Goal: Task Accomplishment & Management: Use online tool/utility

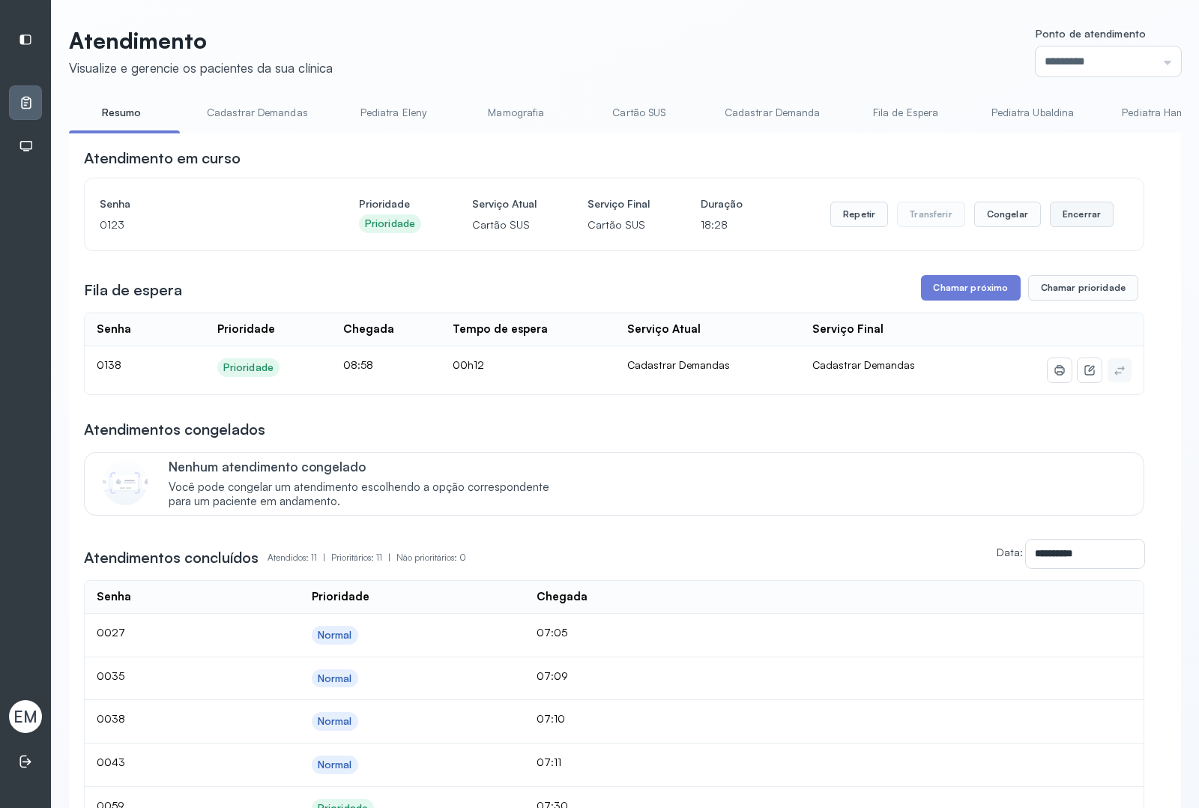
click at [1073, 223] on button "Encerrar" at bounding box center [1082, 214] width 64 height 25
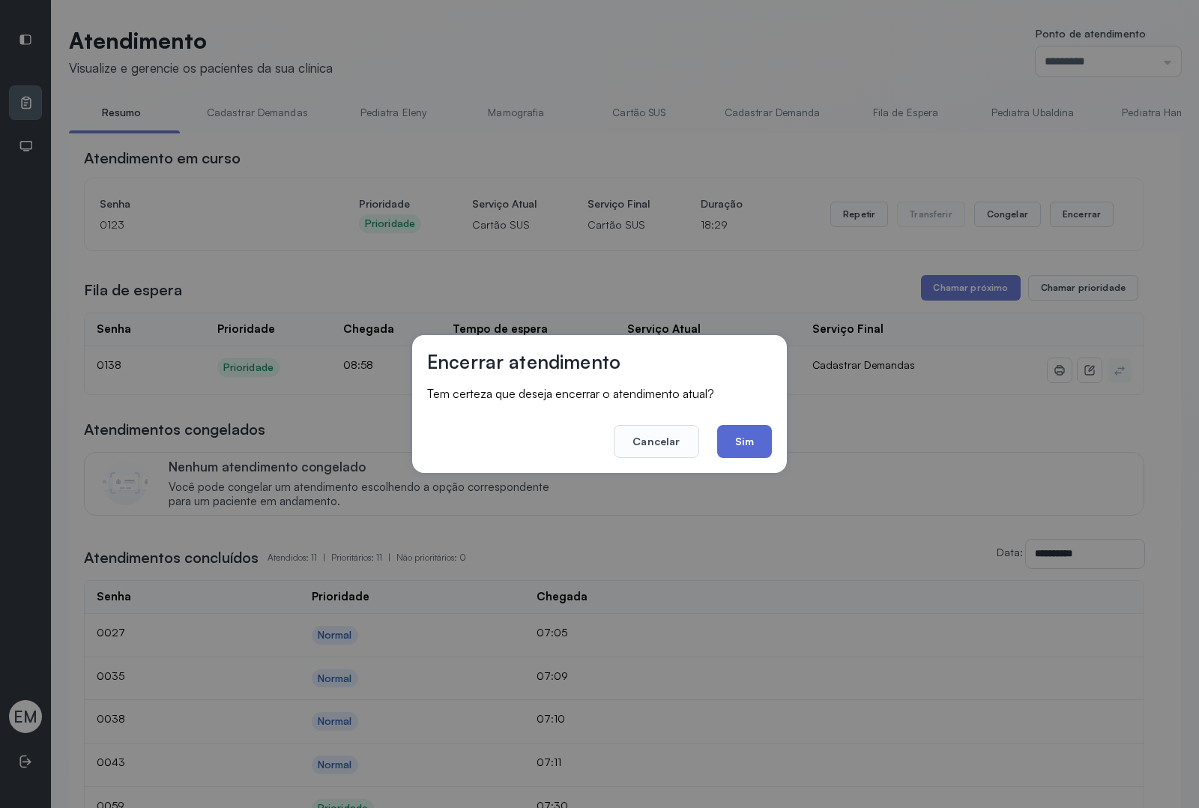
click at [723, 435] on button "Sim" at bounding box center [744, 441] width 55 height 33
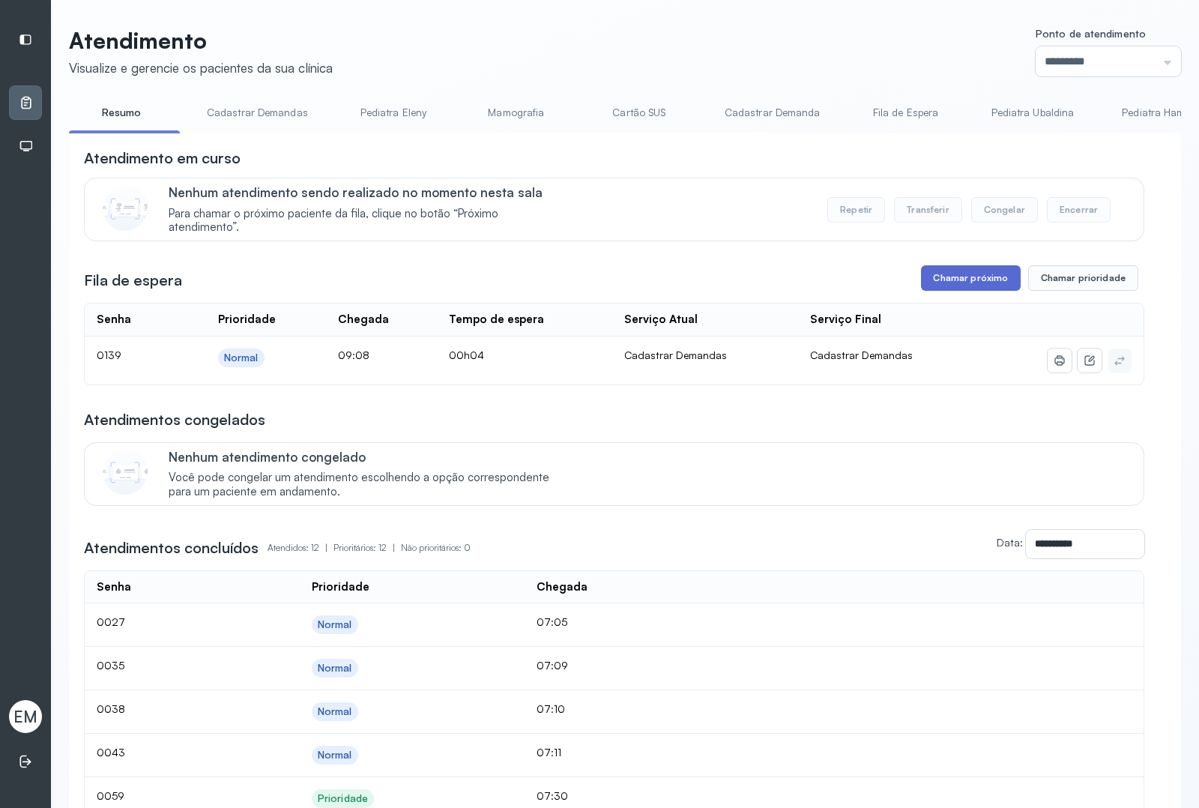
click at [939, 278] on button "Chamar próximo" at bounding box center [970, 277] width 99 height 25
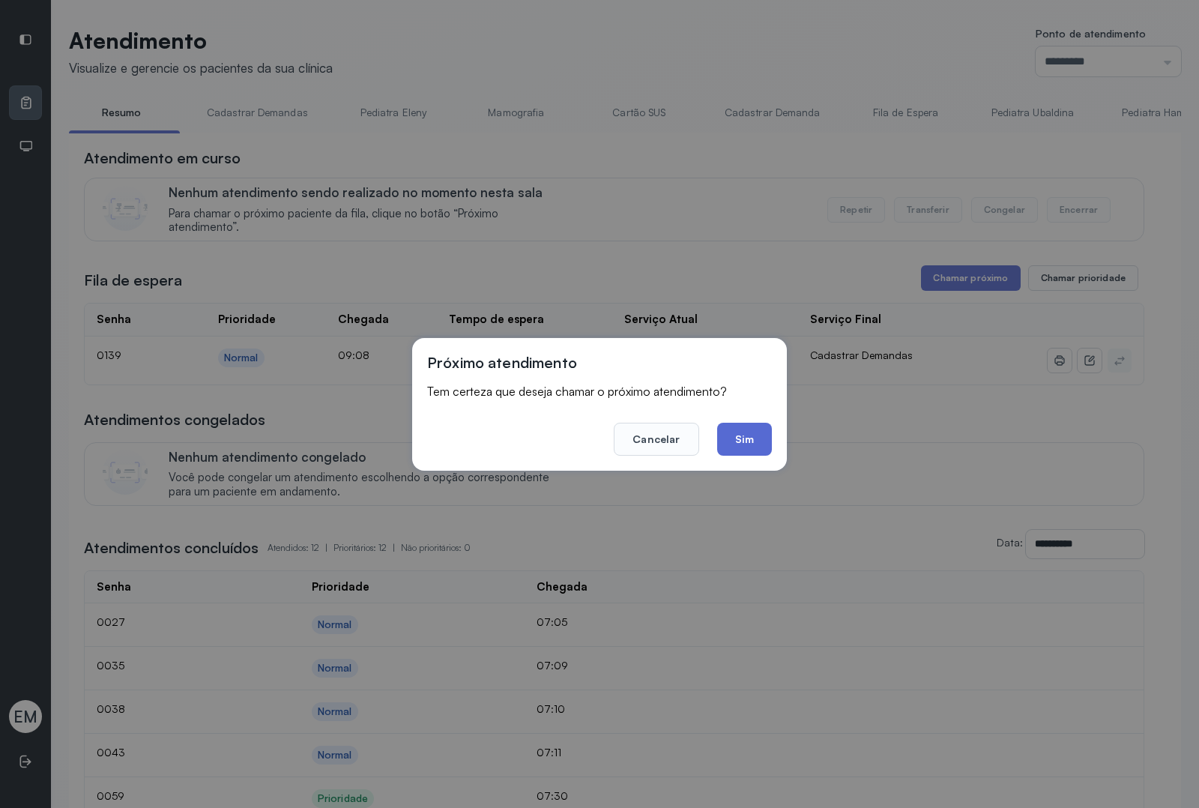
click at [750, 436] on button "Sim" at bounding box center [744, 439] width 55 height 33
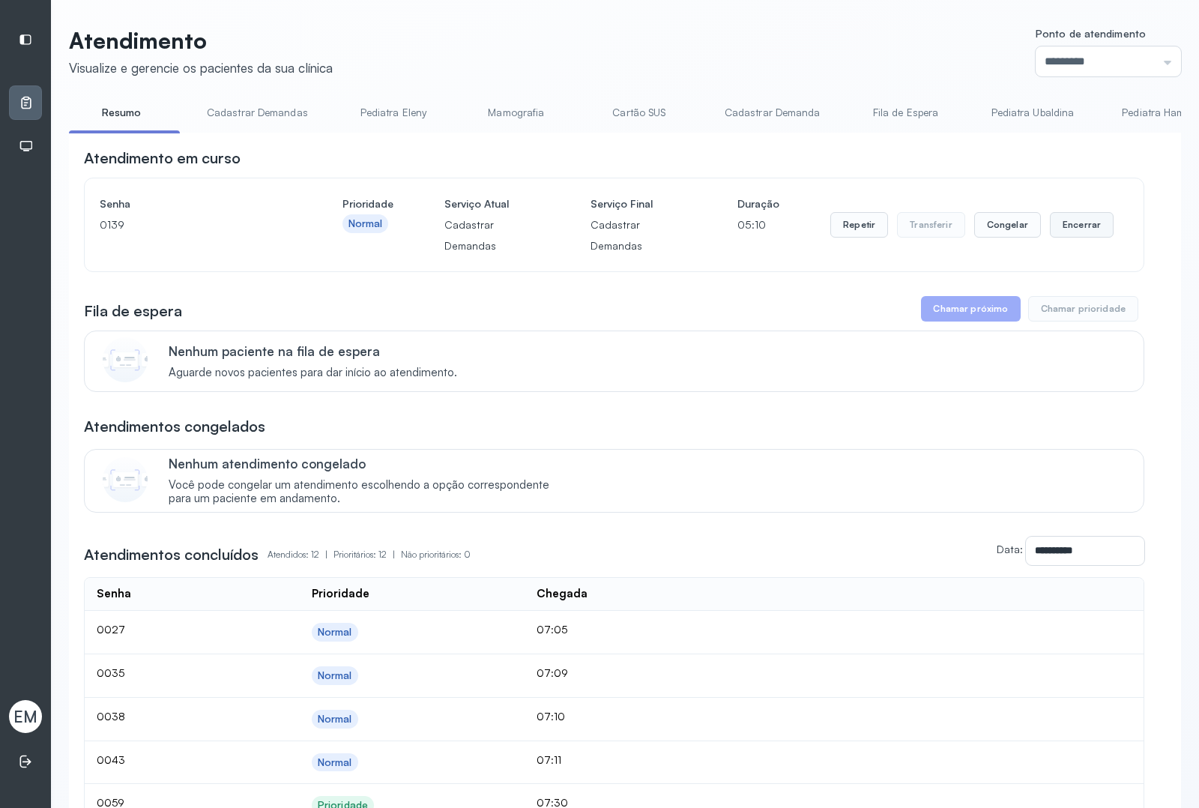
click at [1085, 238] on button "Encerrar" at bounding box center [1082, 224] width 64 height 25
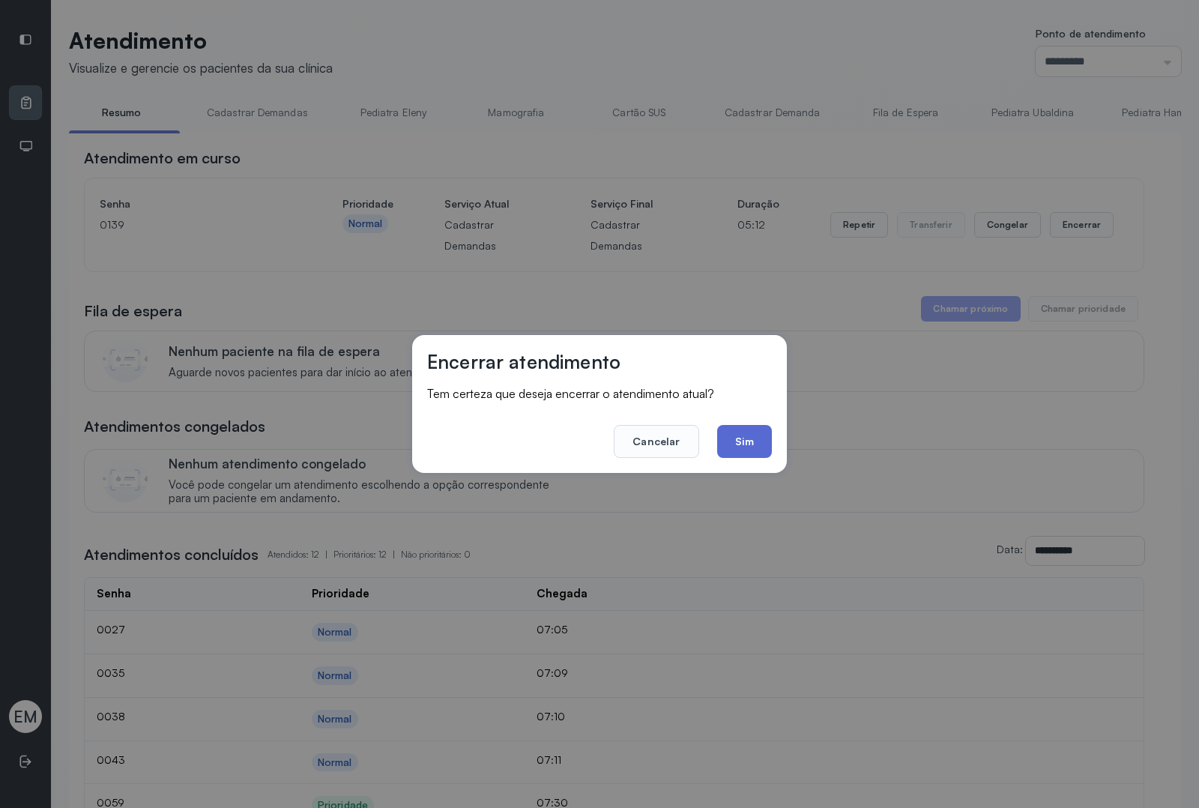
click at [765, 432] on button "Sim" at bounding box center [744, 441] width 55 height 33
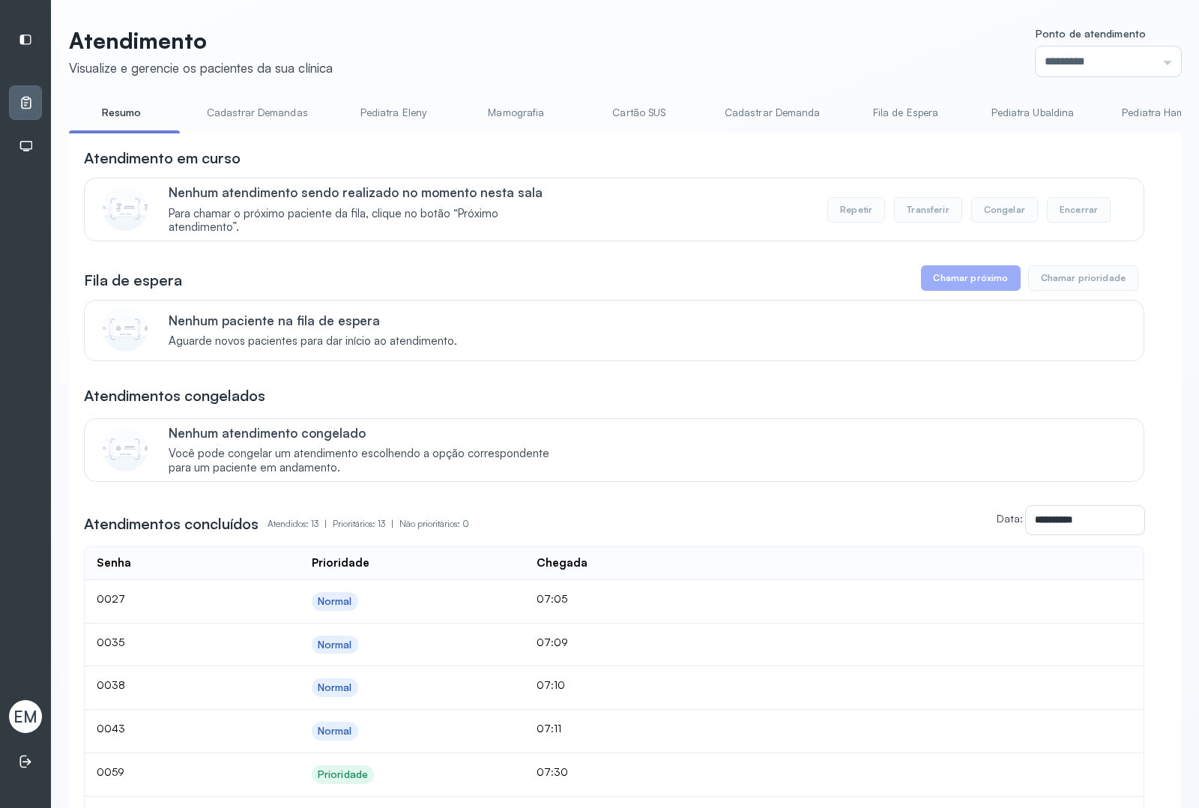
click at [666, 41] on header "Atendimento Visualize e gerencie os pacientes da sua clínica Ponto de atendimen…" at bounding box center [625, 51] width 1112 height 49
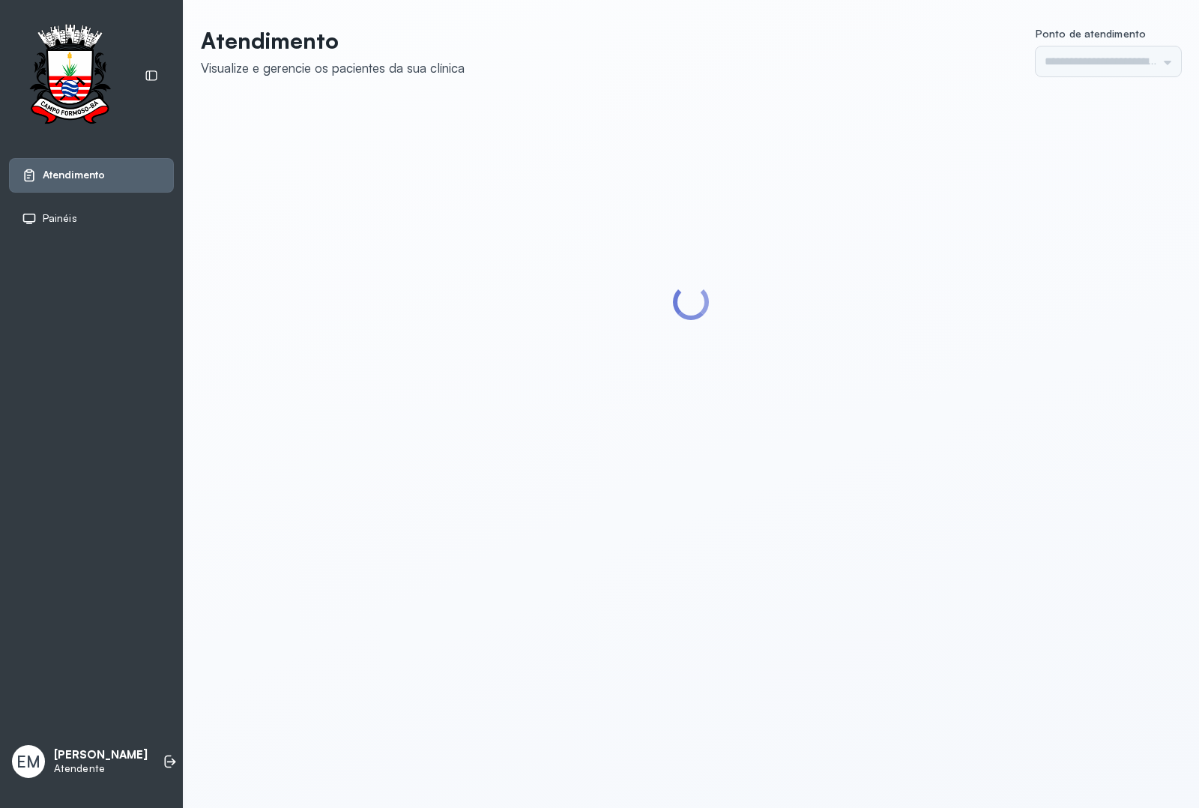
type input "*********"
